Goal: Information Seeking & Learning: Check status

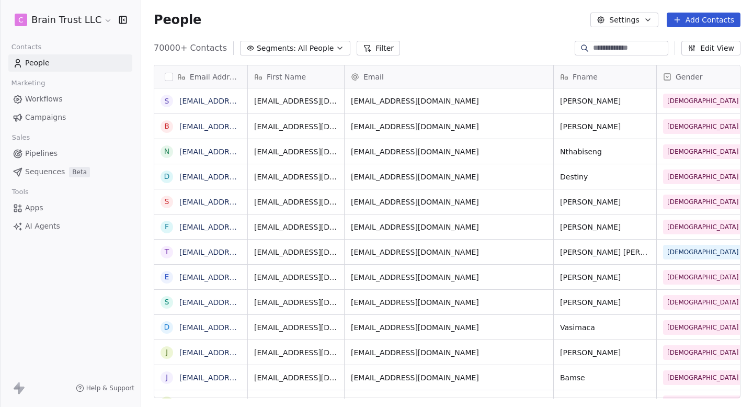
scroll to position [358, 612]
click at [49, 122] on span "Campaigns" at bounding box center [45, 117] width 41 height 11
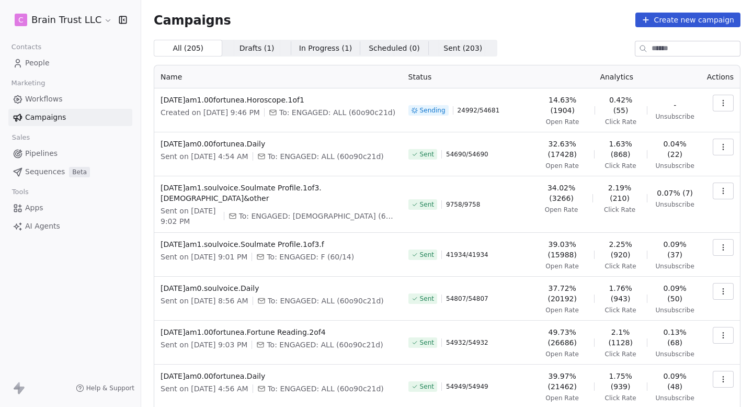
click at [721, 101] on icon "button" at bounding box center [723, 103] width 8 height 8
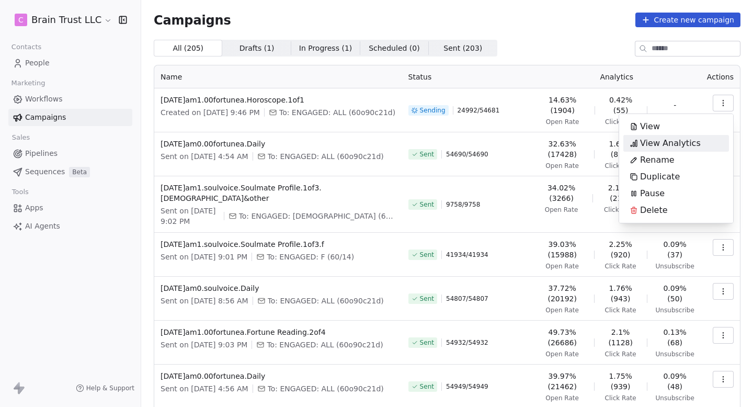
click at [675, 145] on span "View Analytics" at bounding box center [670, 143] width 61 height 13
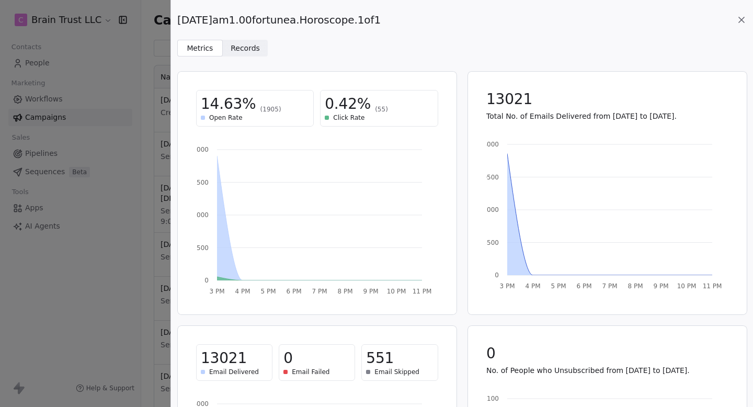
click at [740, 12] on div "2025.08.13.am1.00fortunea.Horoscope.1of1 Metrics Metrics Records Records" at bounding box center [462, 28] width 582 height 56
click at [740, 20] on icon at bounding box center [741, 20] width 10 height 10
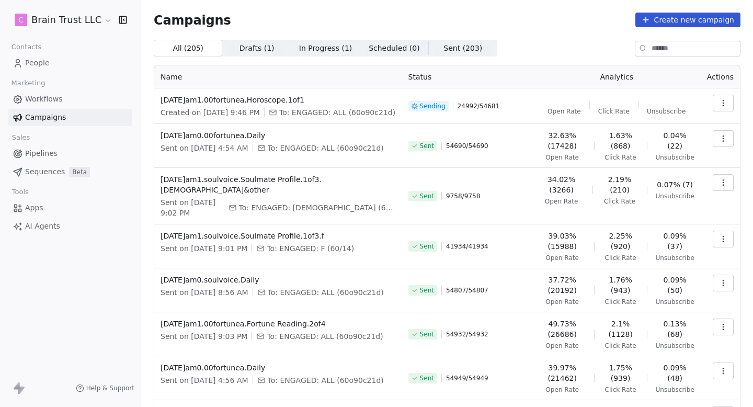
scroll to position [184, 0]
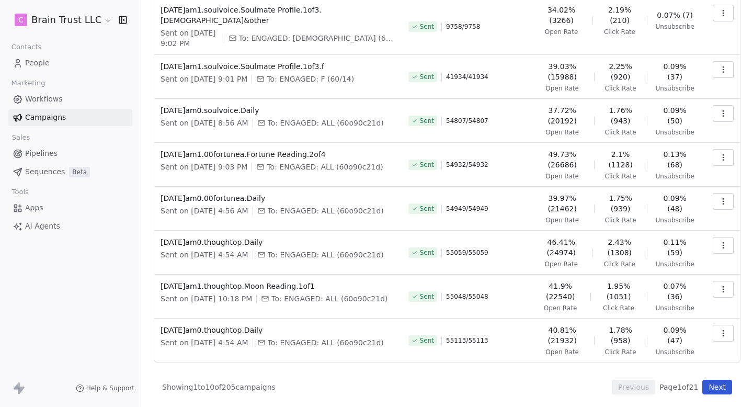
click at [714, 385] on button "Next" at bounding box center [717, 387] width 30 height 15
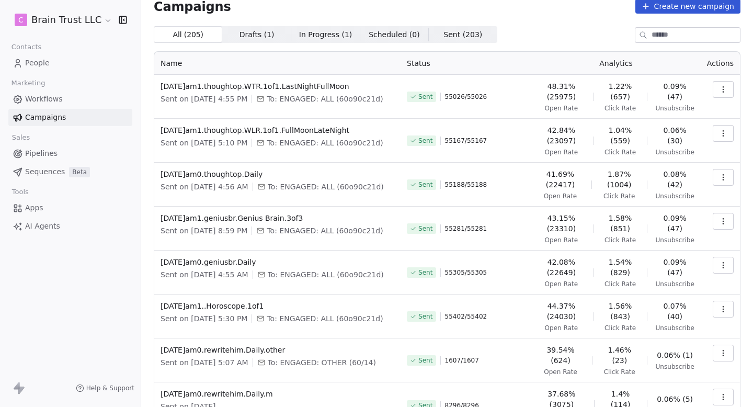
scroll to position [0, 0]
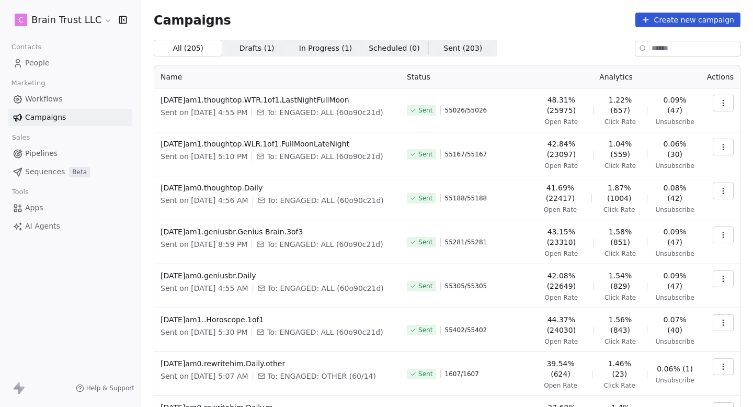
click at [721, 98] on button "button" at bounding box center [723, 103] width 21 height 17
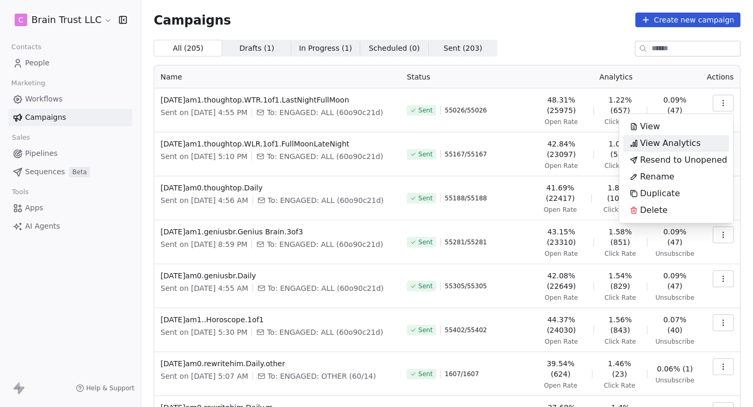
click at [684, 140] on span "View Analytics" at bounding box center [670, 143] width 61 height 13
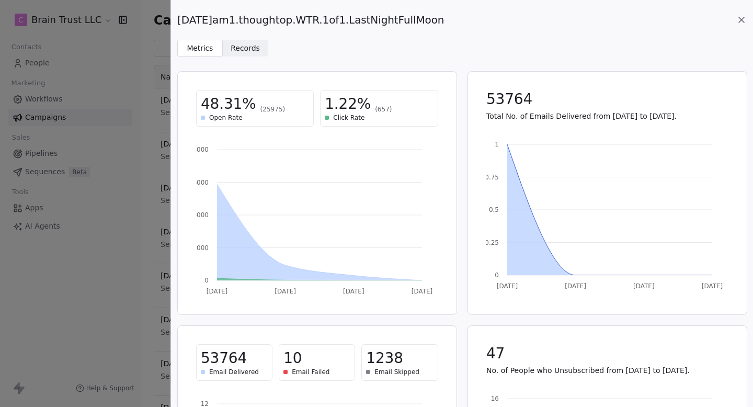
scroll to position [168, 0]
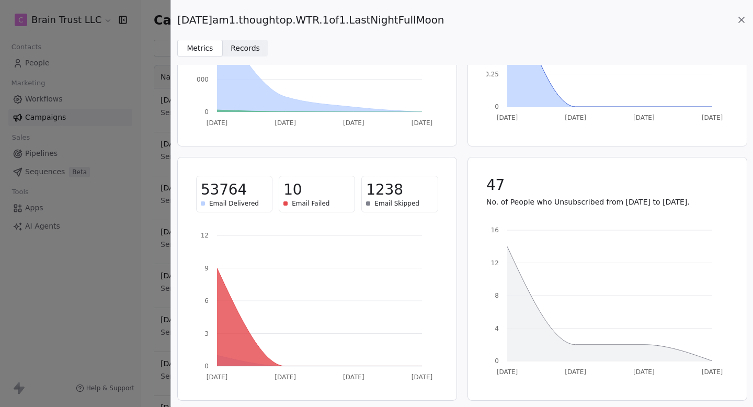
click at [223, 201] on span "Email Delivered" at bounding box center [234, 203] width 50 height 8
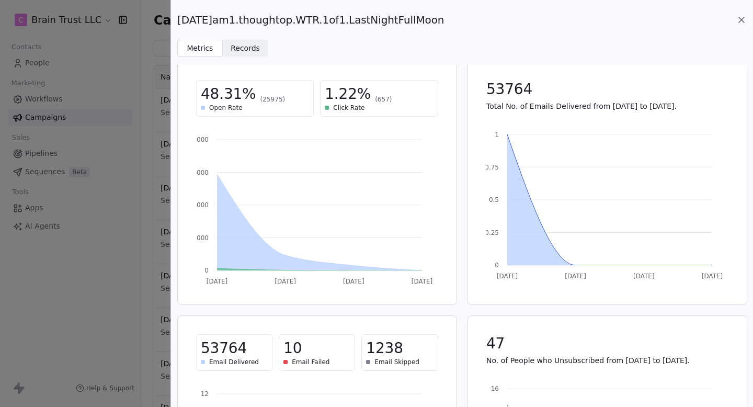
scroll to position [0, 0]
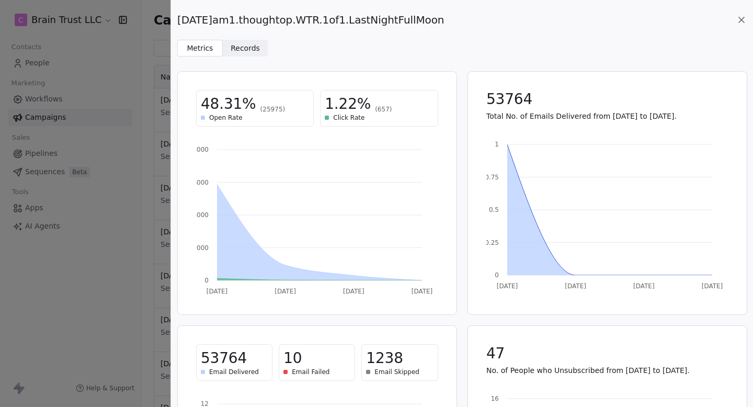
click at [739, 20] on icon at bounding box center [741, 20] width 10 height 10
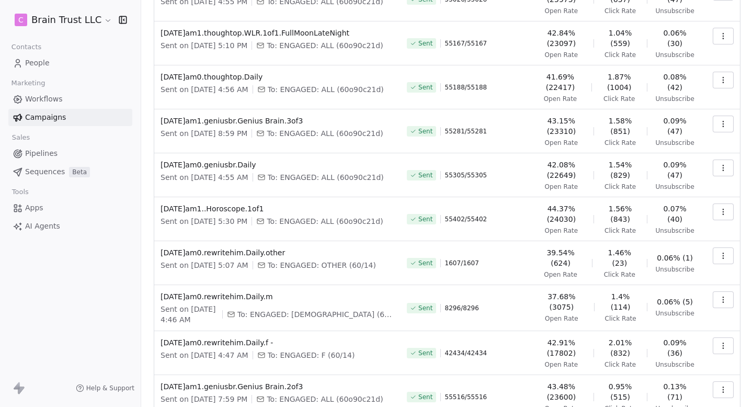
scroll to position [163, 0]
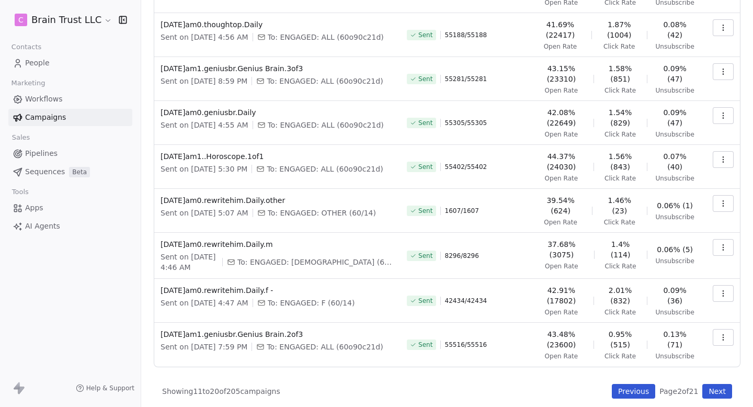
click at [724, 385] on button "Next" at bounding box center [717, 391] width 30 height 15
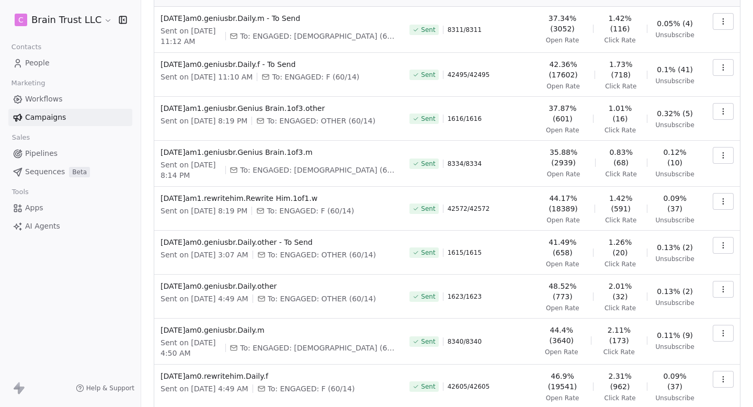
scroll to position [109, 0]
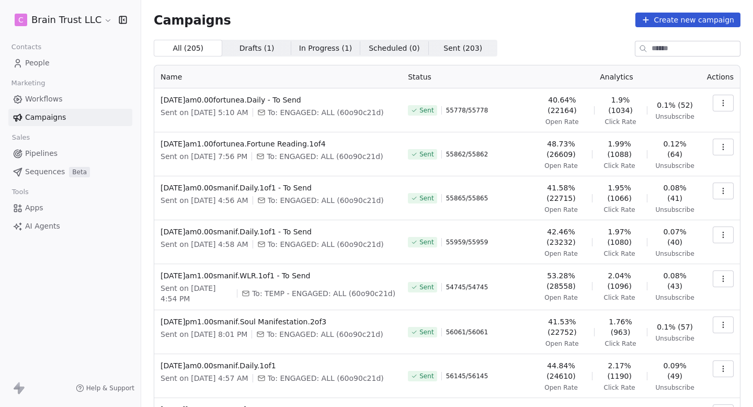
scroll to position [178, 0]
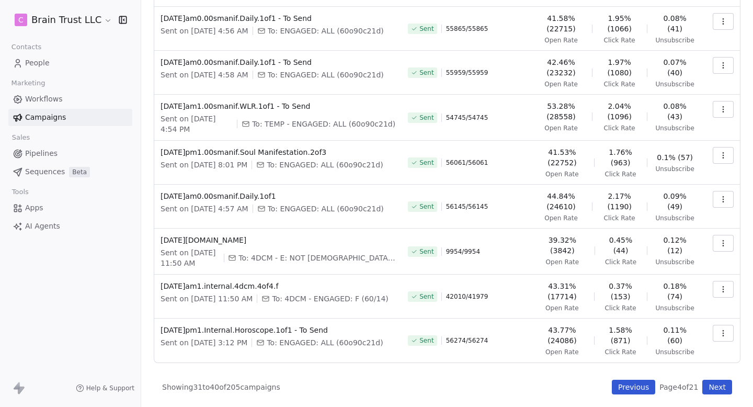
click at [724, 385] on button "Next" at bounding box center [717, 387] width 30 height 15
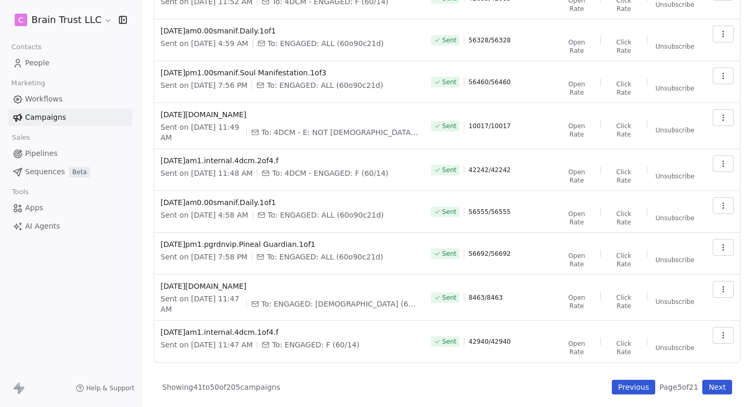
scroll to position [82, 0]
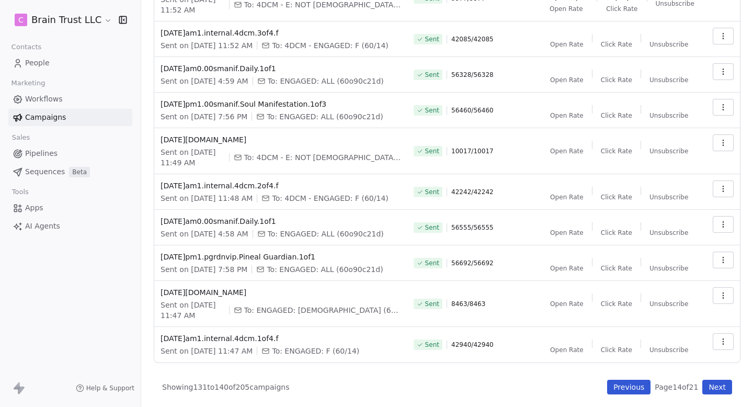
click at [724, 385] on button "Next" at bounding box center [717, 387] width 30 height 15
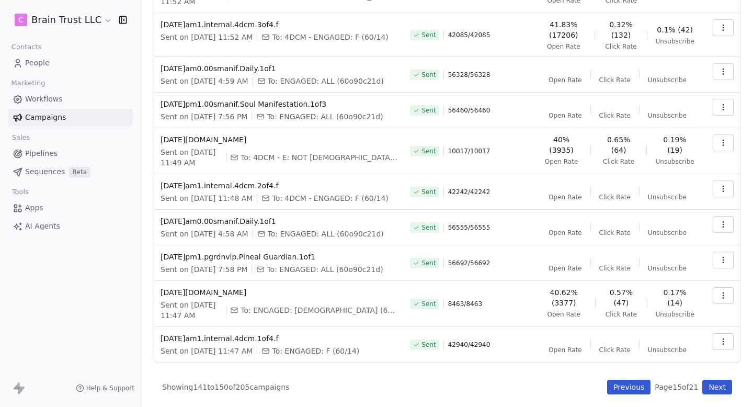
click at [724, 385] on button "Next" at bounding box center [717, 387] width 30 height 15
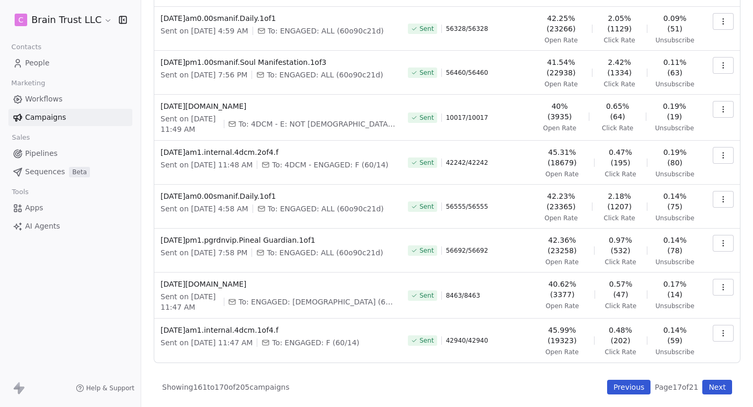
click at [724, 385] on button "Next" at bounding box center [717, 387] width 30 height 15
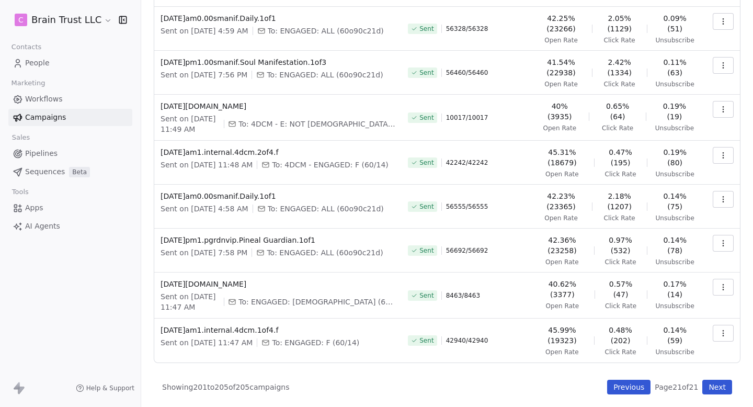
click at [724, 385] on button "Next" at bounding box center [717, 387] width 30 height 15
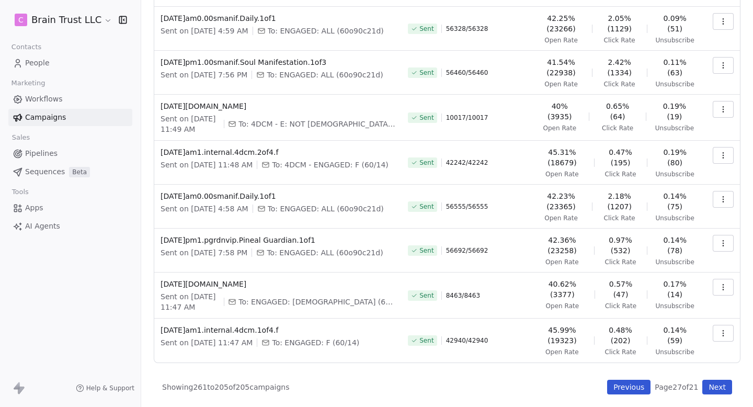
scroll to position [0, 0]
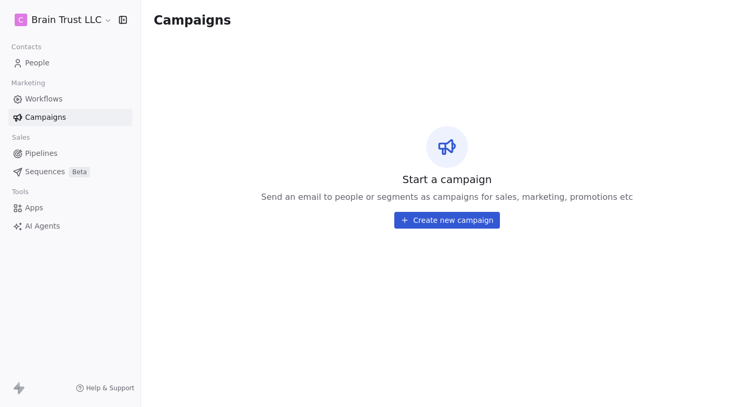
click at [59, 116] on span "Campaigns" at bounding box center [45, 117] width 41 height 11
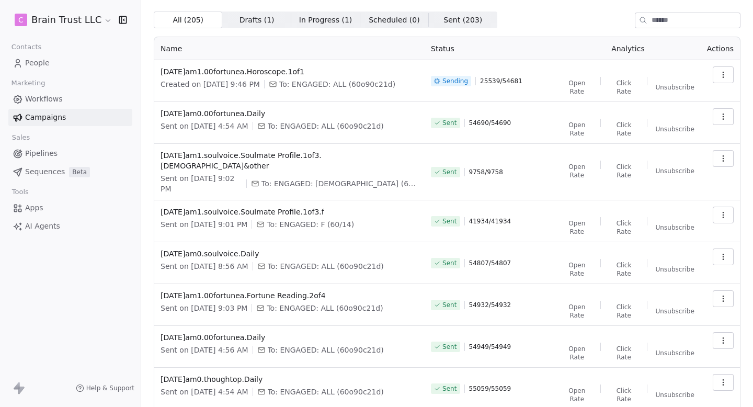
scroll to position [82, 0]
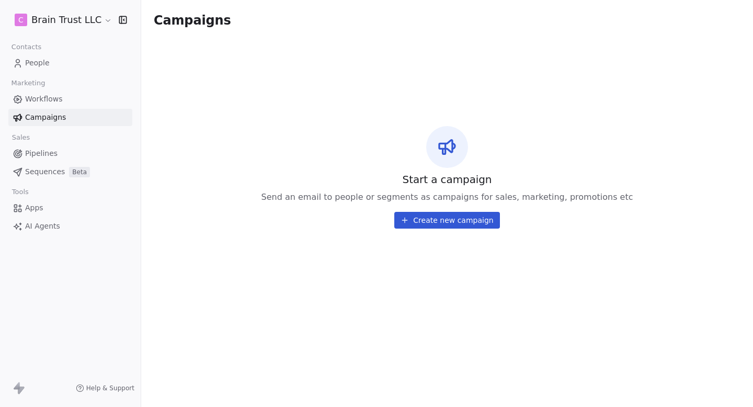
scroll to position [0, 0]
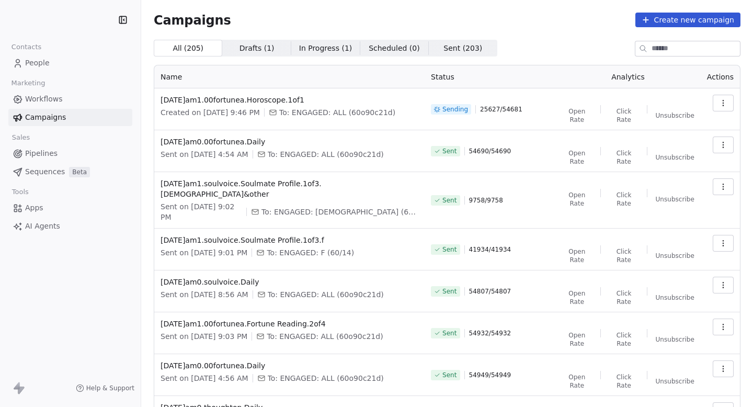
scroll to position [82, 0]
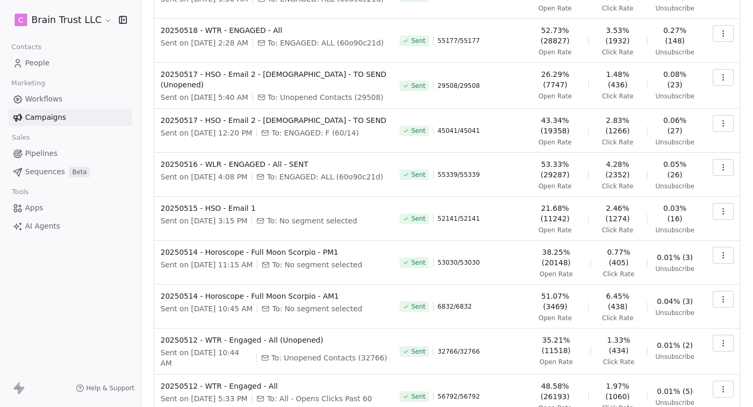
scroll to position [169, 0]
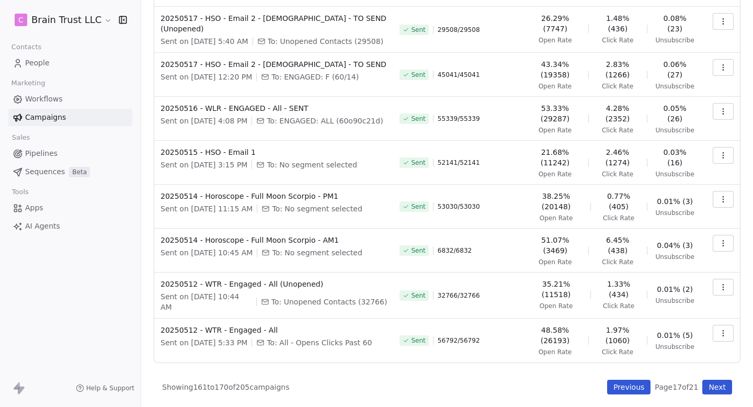
click at [716, 387] on button "Next" at bounding box center [717, 387] width 30 height 15
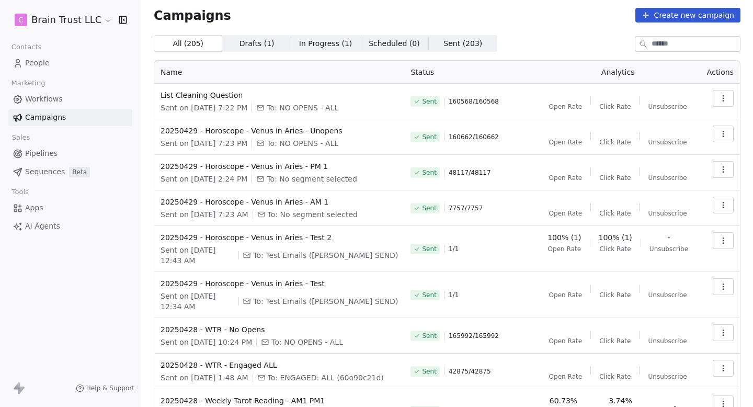
scroll to position [0, 0]
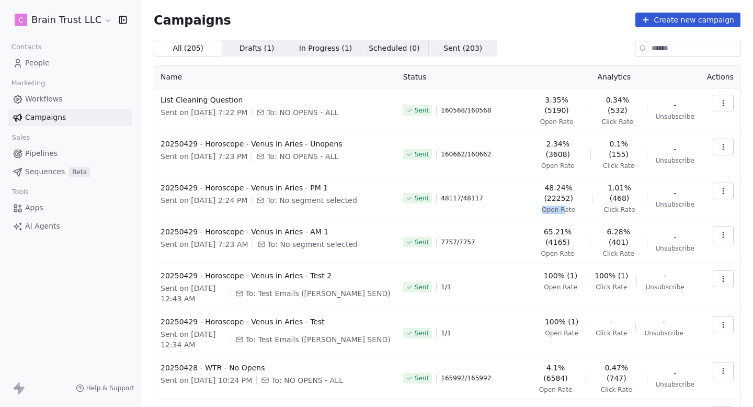
drag, startPoint x: 535, startPoint y: 193, endPoint x: 563, endPoint y: 193, distance: 27.7
click at [563, 193] on div "48.24% (22252) Open Rate" at bounding box center [559, 197] width 50 height 31
drag, startPoint x: 531, startPoint y: 228, endPoint x: 571, endPoint y: 229, distance: 40.3
click at [570, 228] on div "65.21% (4165) Open Rate" at bounding box center [558, 241] width 48 height 31
drag, startPoint x: 536, startPoint y: 142, endPoint x: 561, endPoint y: 142, distance: 25.1
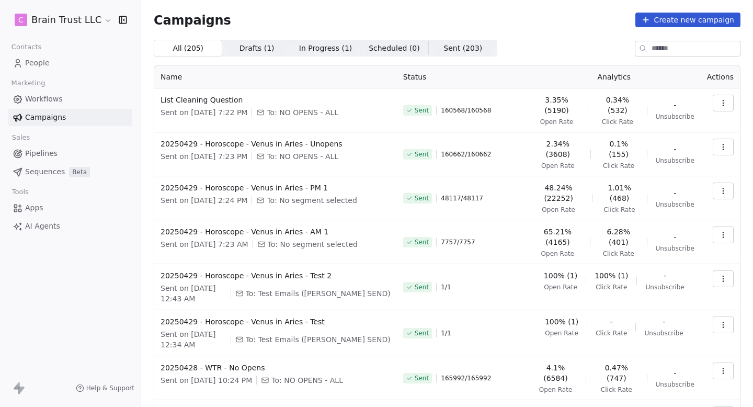
click at [561, 142] on div "2.34% (3608) Open Rate" at bounding box center [558, 154] width 48 height 31
click at [561, 162] on span "Open Rate" at bounding box center [557, 166] width 33 height 8
click at [721, 143] on icon "button" at bounding box center [723, 147] width 8 height 8
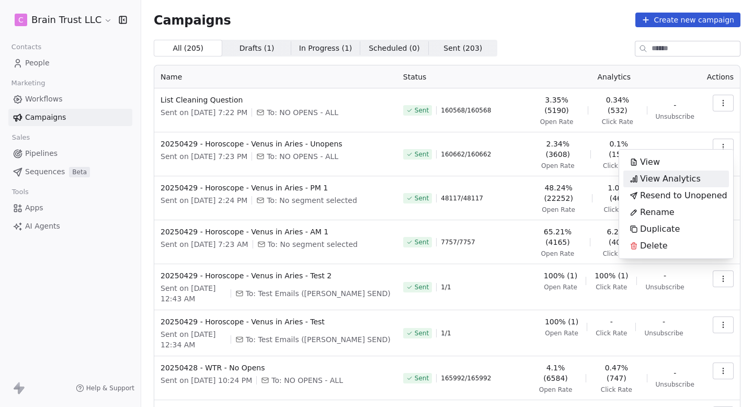
click at [655, 176] on span "View Analytics" at bounding box center [670, 179] width 61 height 13
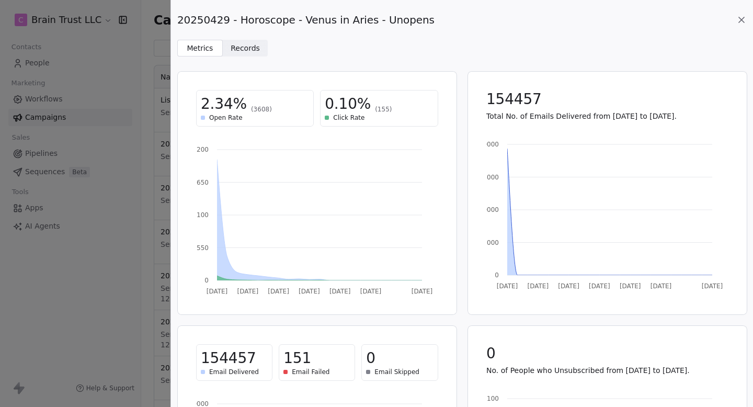
click at [741, 19] on icon at bounding box center [741, 19] width 5 height 5
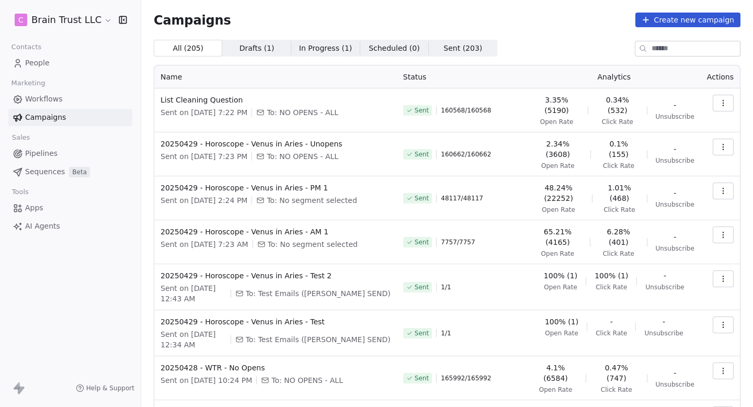
click at [722, 187] on icon "button" at bounding box center [723, 191] width 8 height 8
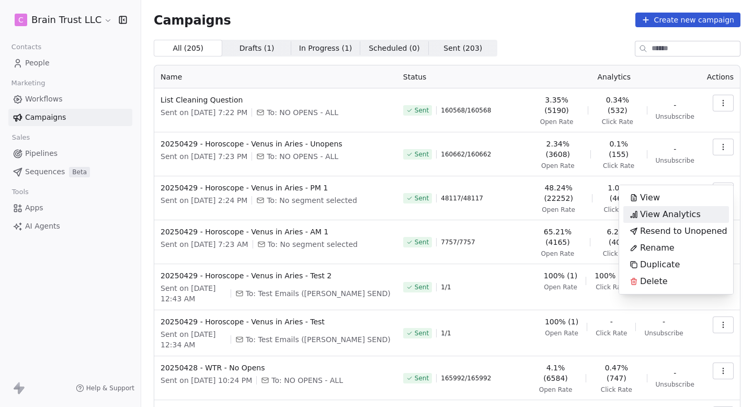
click at [687, 218] on span "View Analytics" at bounding box center [670, 214] width 61 height 13
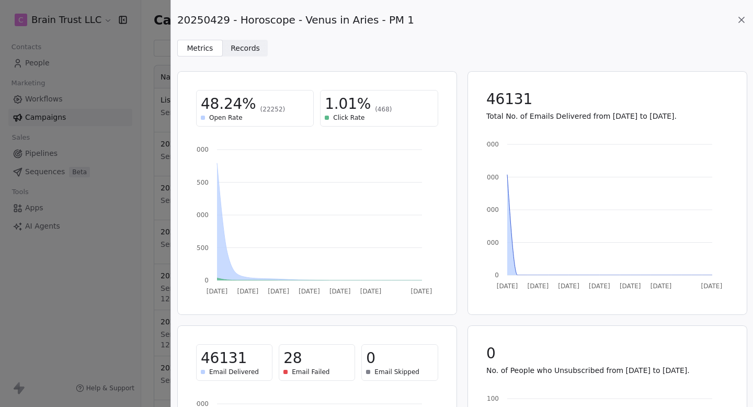
click at [740, 24] on icon at bounding box center [741, 20] width 10 height 10
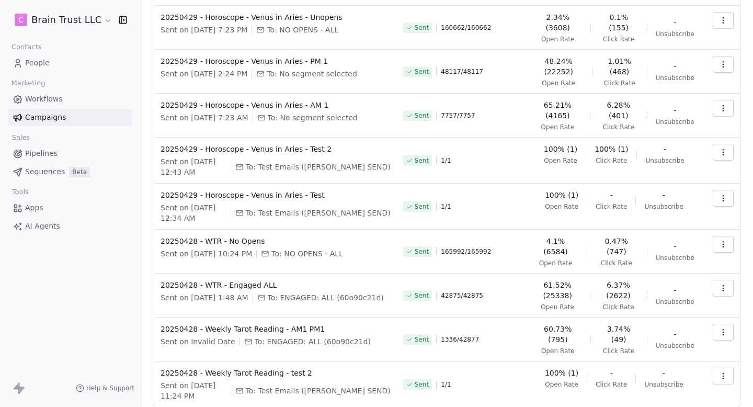
scroll to position [132, 0]
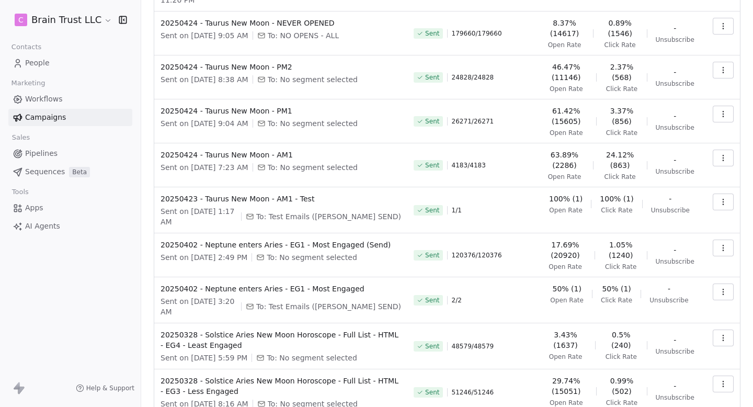
scroll to position [144, 0]
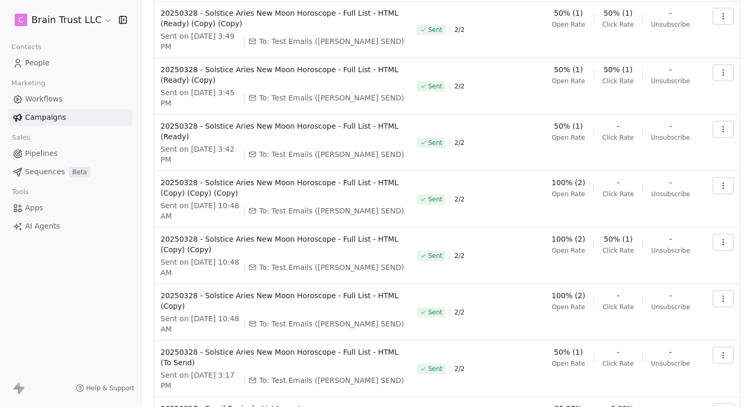
scroll to position [184, 0]
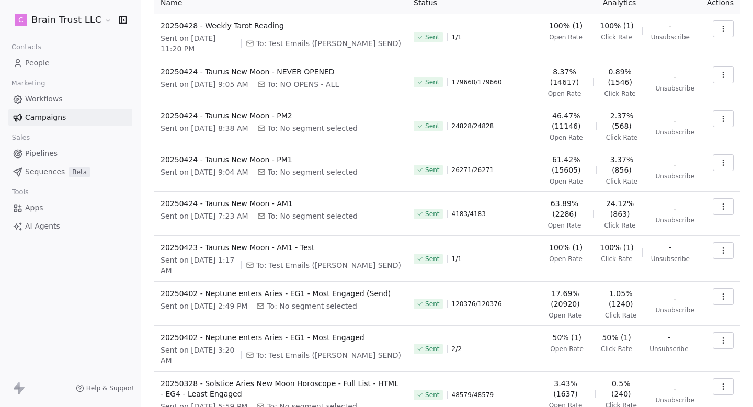
scroll to position [74, 0]
click at [726, 71] on icon "button" at bounding box center [723, 75] width 8 height 8
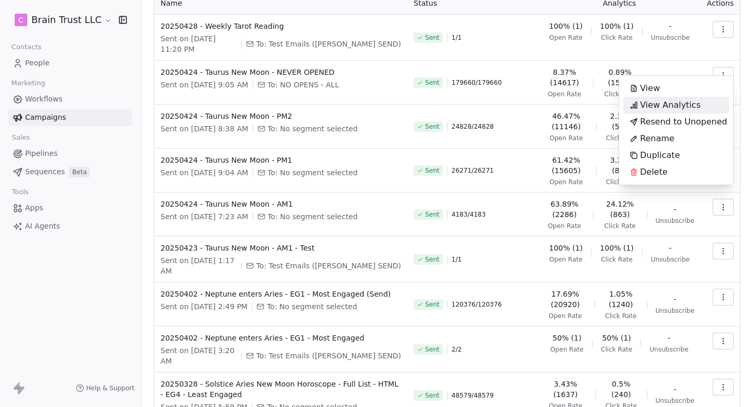
click at [692, 105] on span "View Analytics" at bounding box center [670, 105] width 61 height 13
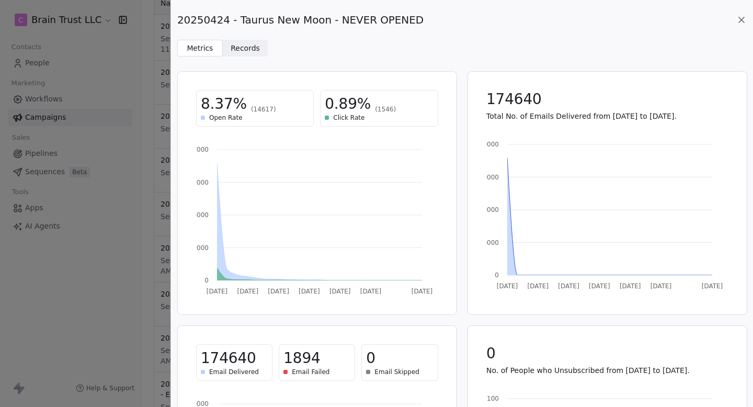
click at [739, 18] on icon at bounding box center [741, 19] width 5 height 5
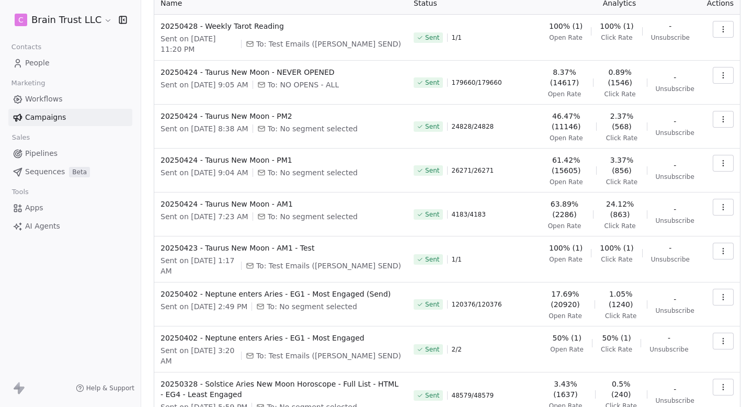
scroll to position [0, 0]
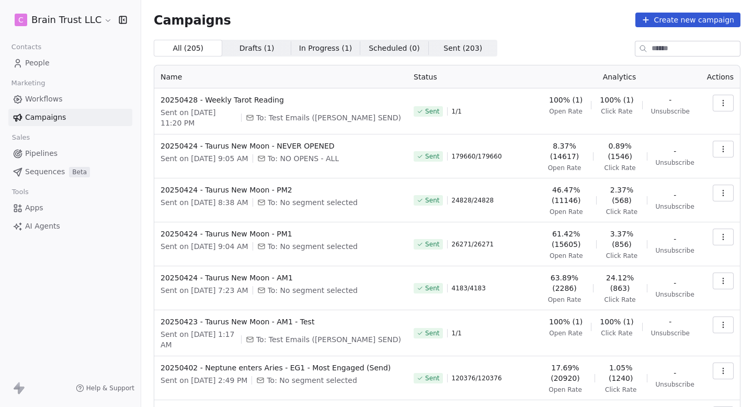
click at [35, 106] on link "Workflows" at bounding box center [70, 98] width 124 height 17
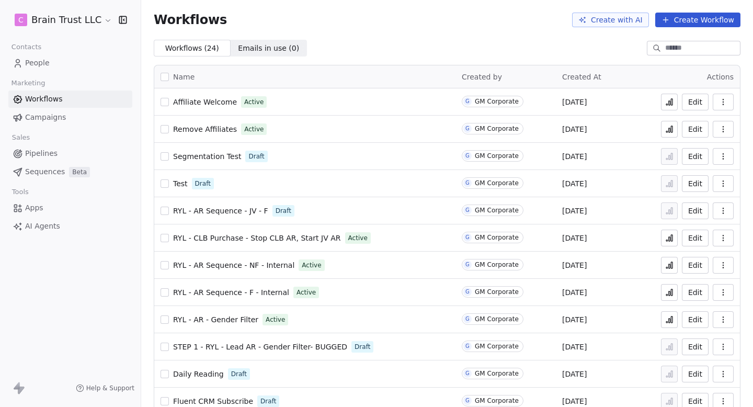
click at [669, 102] on icon at bounding box center [670, 103] width 2 height 4
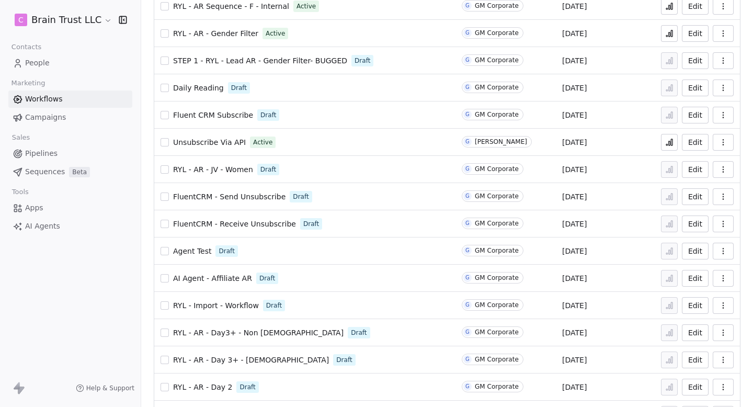
scroll to position [274, 0]
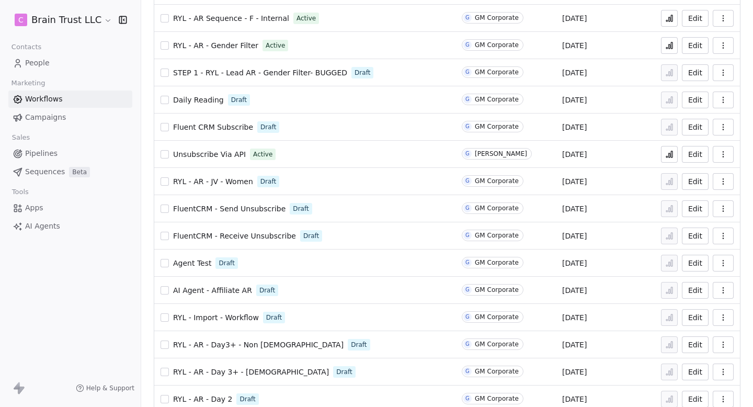
click at [674, 151] on button at bounding box center [669, 154] width 17 height 17
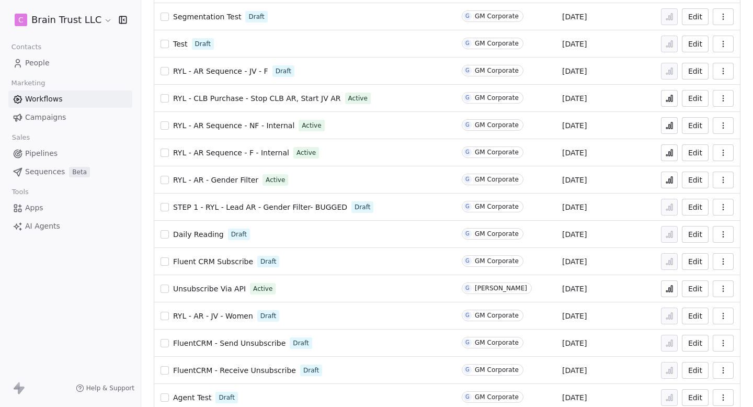
scroll to position [135, 0]
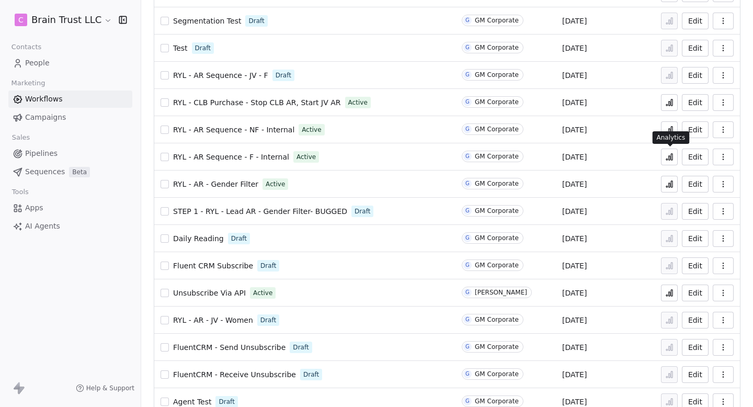
click at [666, 156] on icon at bounding box center [669, 157] width 8 height 8
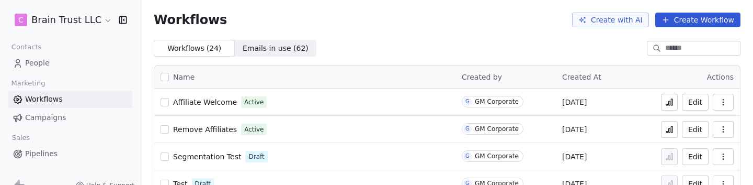
click at [46, 120] on span "Campaigns" at bounding box center [45, 117] width 41 height 11
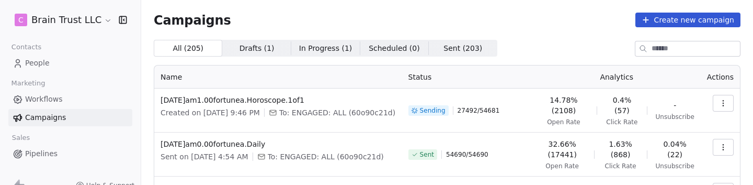
click at [454, 70] on th "Status" at bounding box center [467, 76] width 131 height 23
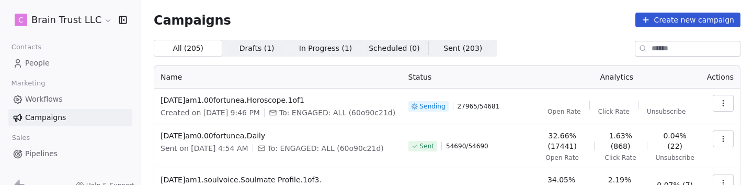
scroll to position [406, 0]
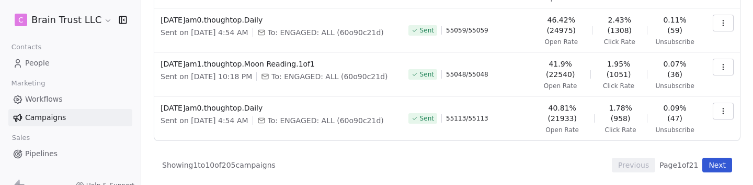
click at [721, 161] on button "Next" at bounding box center [717, 164] width 30 height 15
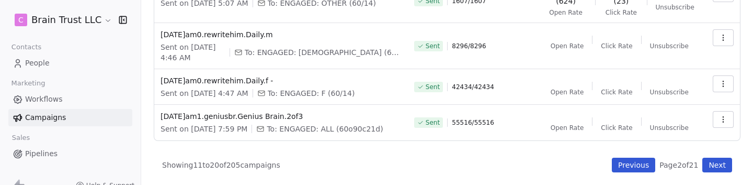
scroll to position [385, 0]
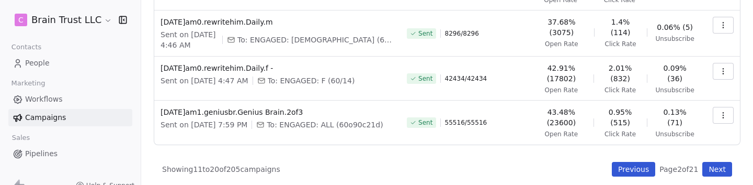
click at [726, 163] on button "Next" at bounding box center [717, 169] width 30 height 15
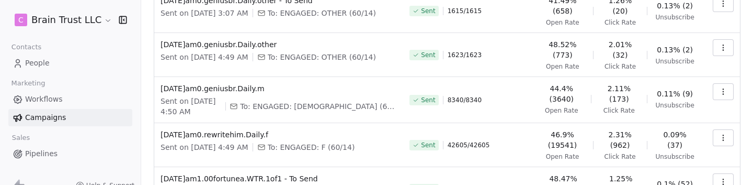
scroll to position [331, 0]
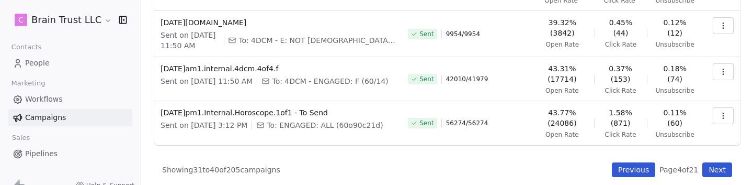
scroll to position [400, 0]
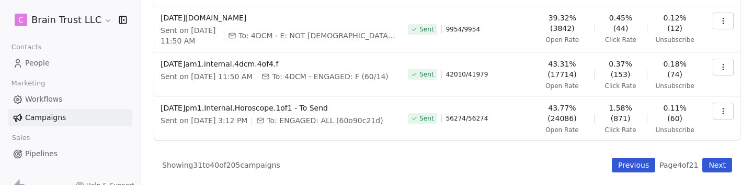
click at [716, 163] on button "Next" at bounding box center [717, 164] width 30 height 15
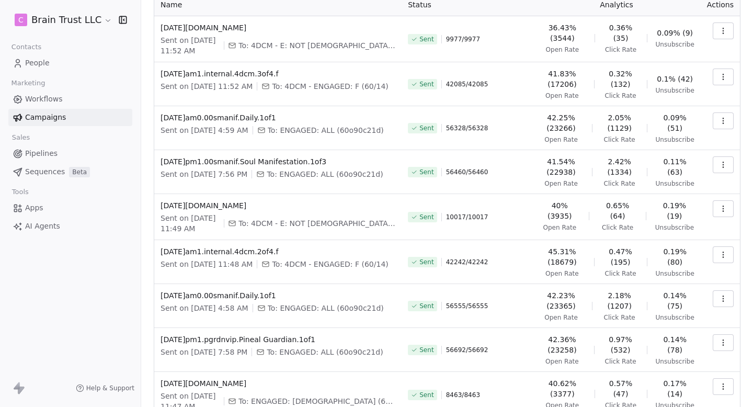
scroll to position [0, 0]
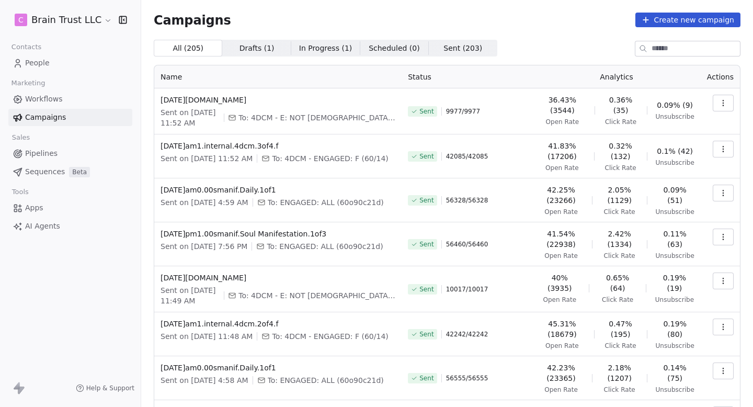
click at [45, 100] on span "Workflows" at bounding box center [44, 99] width 38 height 11
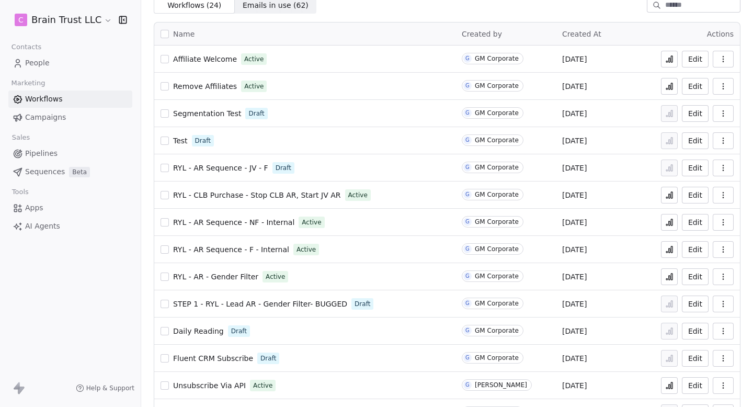
scroll to position [44, 0]
click at [677, 227] on button at bounding box center [669, 221] width 17 height 17
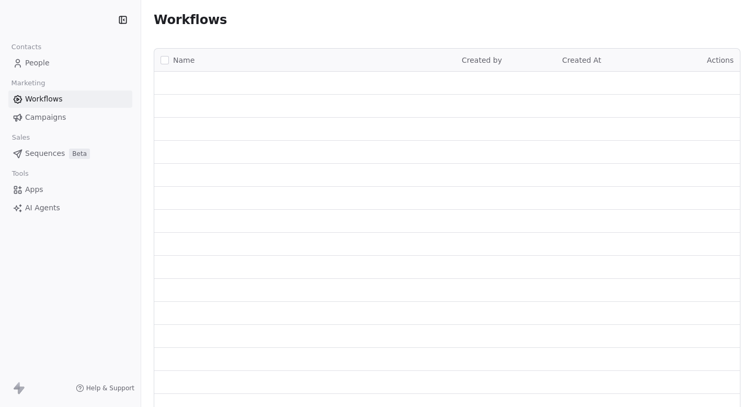
click at [48, 113] on span "Campaigns" at bounding box center [45, 117] width 41 height 11
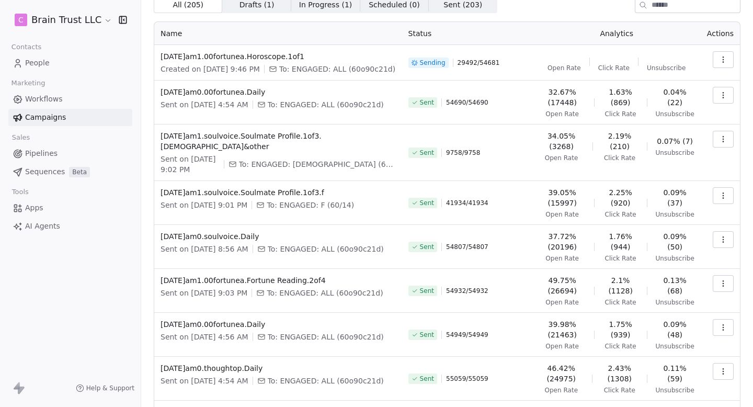
scroll to position [40, 0]
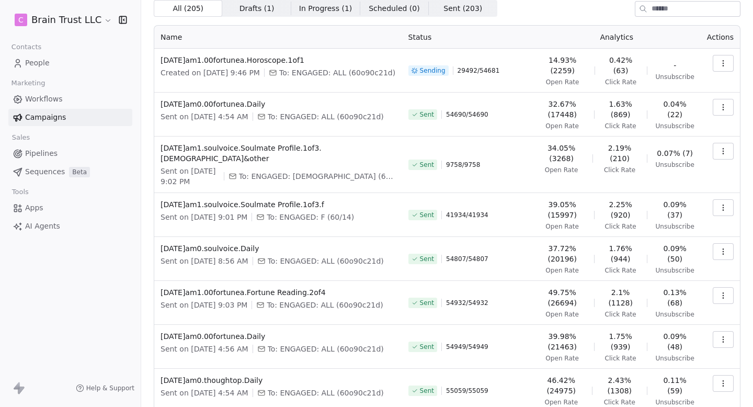
click at [727, 58] on button "button" at bounding box center [723, 63] width 21 height 17
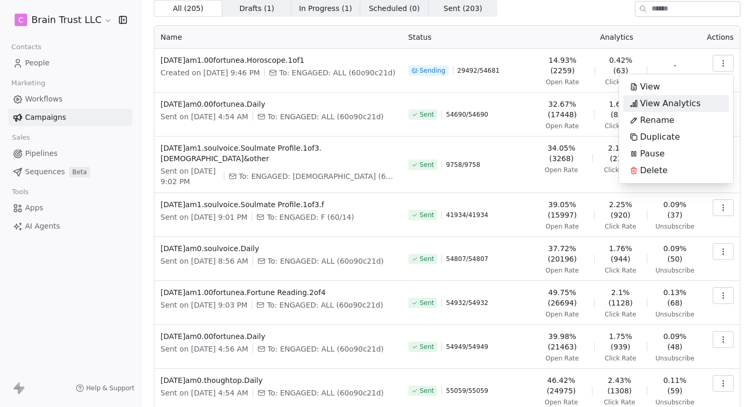
click at [671, 102] on span "View Analytics" at bounding box center [670, 103] width 61 height 13
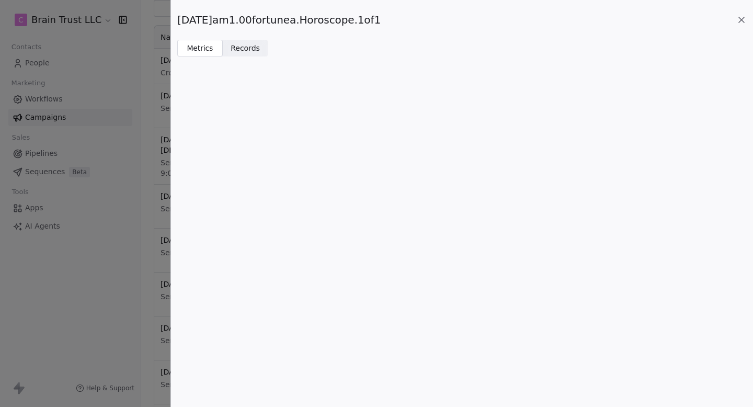
click at [252, 50] on span "Records" at bounding box center [245, 48] width 29 height 11
click at [180, 44] on span "Metrics Metrics" at bounding box center [199, 48] width 45 height 17
click at [256, 51] on span "Records" at bounding box center [245, 48] width 29 height 11
click at [744, 24] on icon at bounding box center [741, 20] width 10 height 10
